Goal: Task Accomplishment & Management: Manage account settings

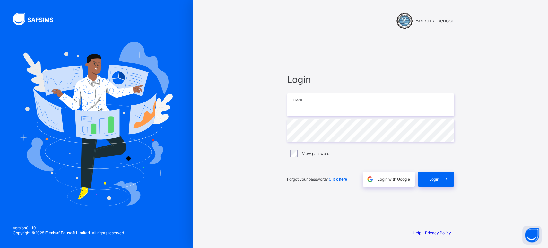
type input "**********"
click at [438, 178] on span "Login" at bounding box center [434, 179] width 10 height 5
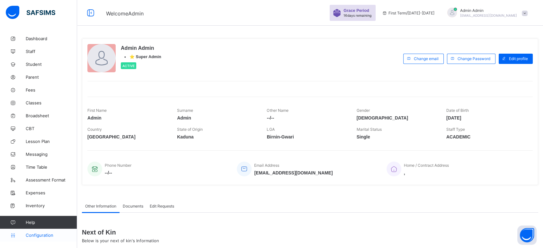
click at [44, 236] on span "Configuration" at bounding box center [51, 235] width 51 height 5
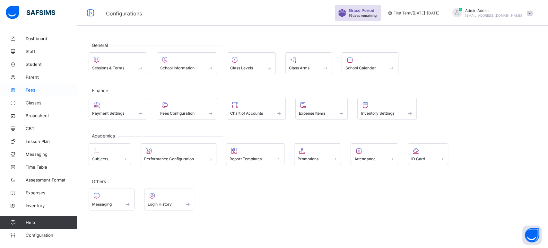
click at [28, 90] on span "Fees" at bounding box center [51, 89] width 51 height 5
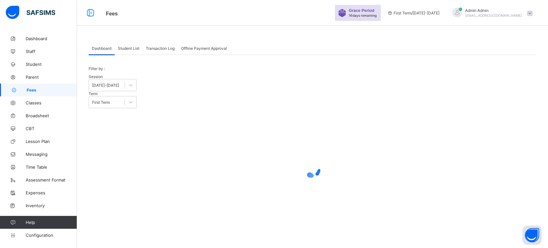
click at [132, 46] on span "Student List" at bounding box center [129, 48] width 22 height 5
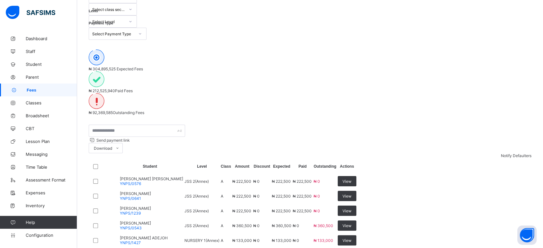
scroll to position [98, 0]
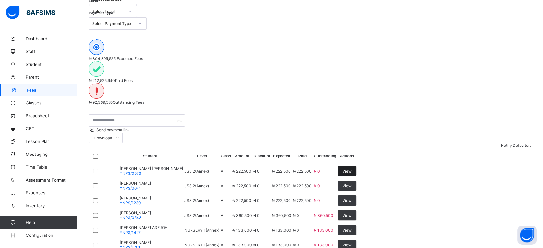
click at [351, 169] on span "View" at bounding box center [346, 171] width 9 height 5
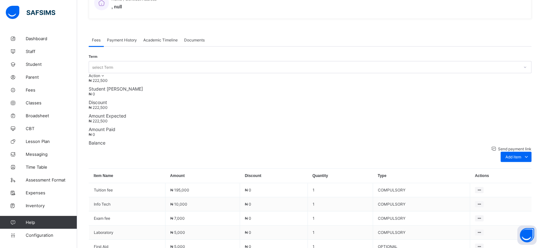
scroll to position [120, 0]
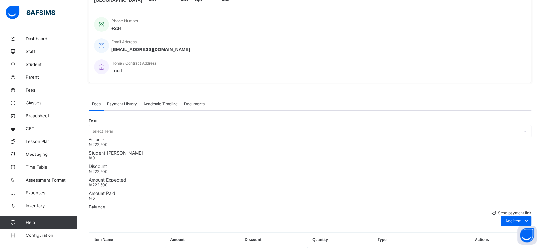
click at [127, 97] on div "Payment History" at bounding box center [122, 103] width 36 height 13
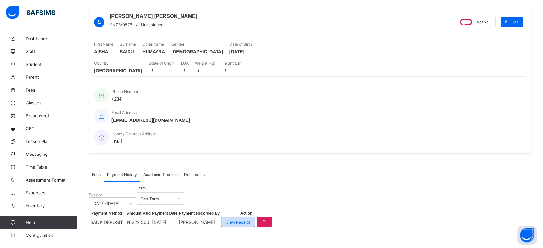
click at [250, 220] on span "View Receipt" at bounding box center [238, 222] width 24 height 5
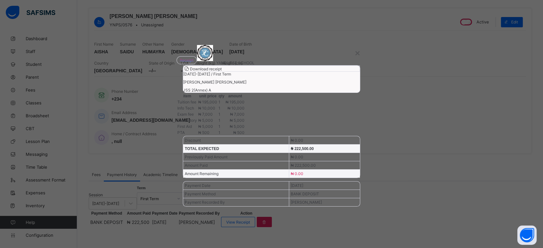
scroll to position [4, 0]
click at [222, 71] on span "Download receipt" at bounding box center [206, 68] width 32 height 5
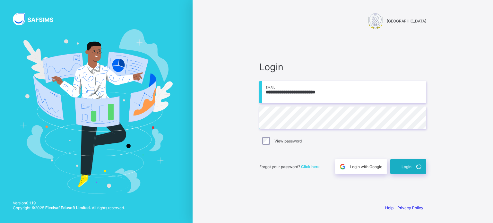
click at [409, 169] on div "Login" at bounding box center [409, 166] width 36 height 15
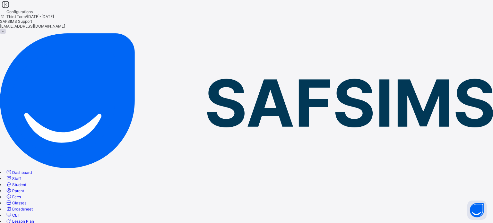
click at [425, 19] on span "SAFSIMS Support" at bounding box center [246, 21] width 493 height 5
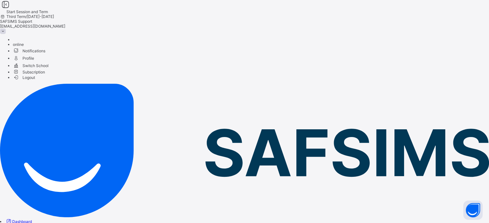
click at [45, 72] on span "Subscription" at bounding box center [29, 72] width 32 height 5
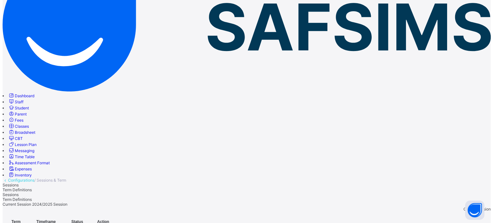
scroll to position [95, 0]
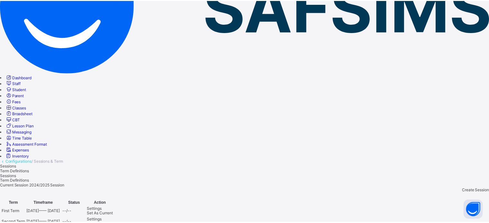
scroll to position [0, 0]
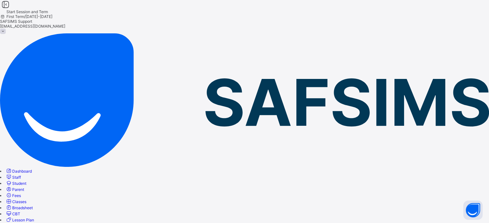
click at [52, 14] on span "First Term / 2025-2026" at bounding box center [26, 16] width 52 height 5
click at [65, 24] on span "[EMAIL_ADDRESS][DOMAIN_NAME]" at bounding box center [32, 26] width 65 height 5
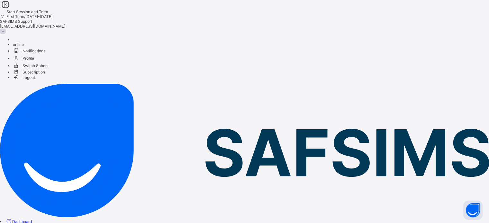
click at [45, 75] on span "Subscription" at bounding box center [29, 72] width 32 height 5
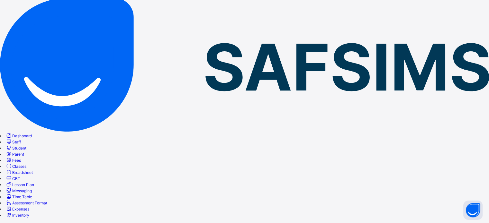
scroll to position [46, 0]
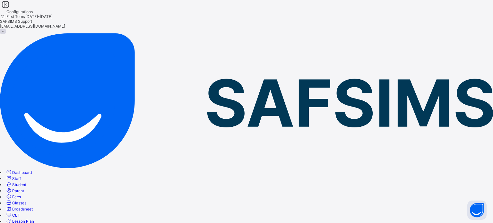
click at [415, 19] on div at bounding box center [246, 19] width 493 height 0
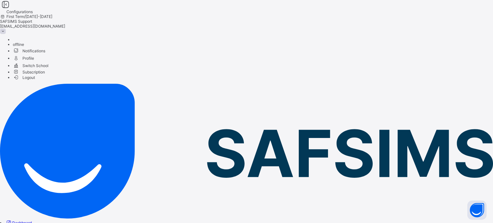
click at [45, 75] on span "Subscription" at bounding box center [29, 72] width 32 height 5
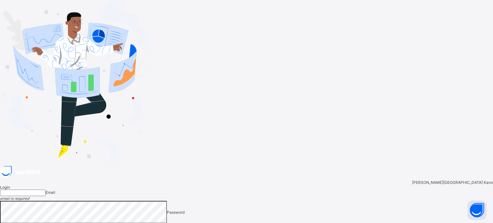
click at [46, 190] on input "email" at bounding box center [23, 193] width 46 height 6
